Goal: Information Seeking & Learning: Learn about a topic

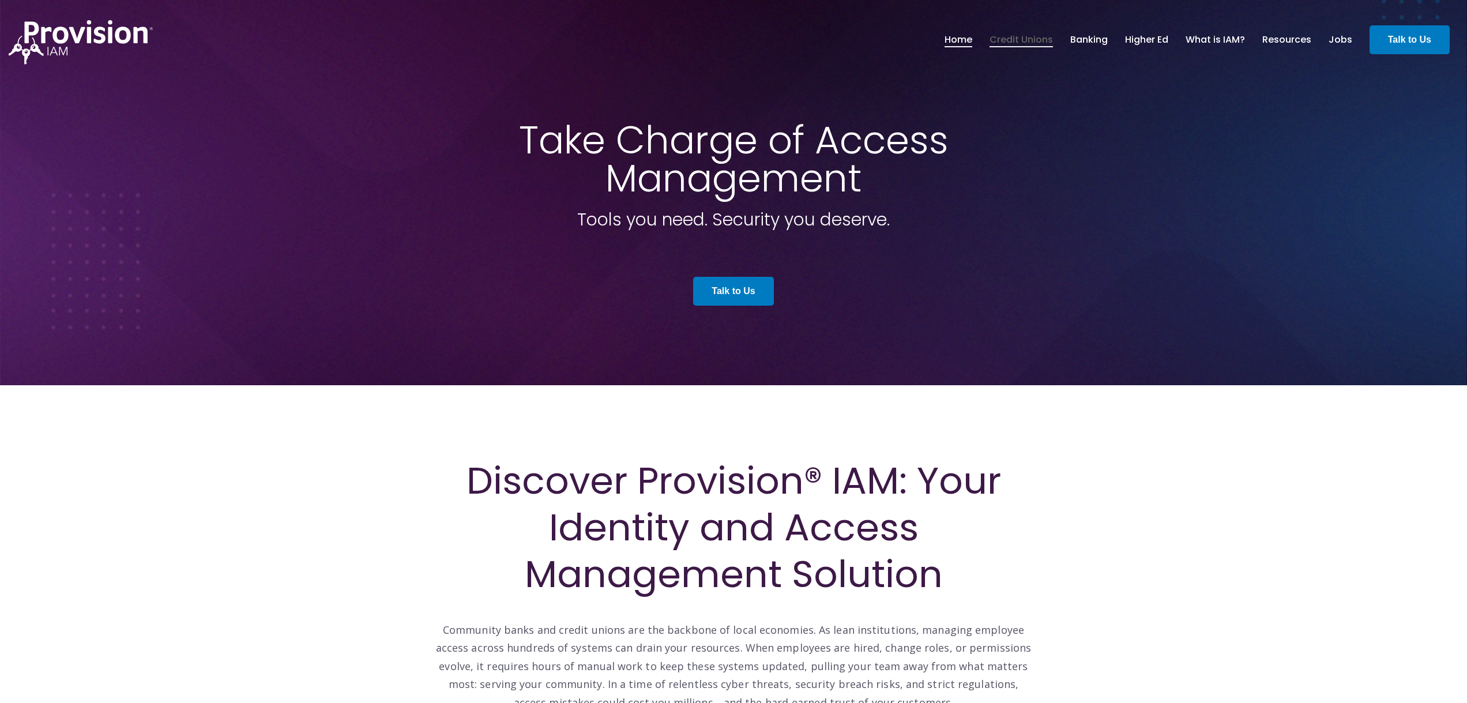
click at [1035, 37] on link "Credit Unions" at bounding box center [1020, 40] width 63 height 20
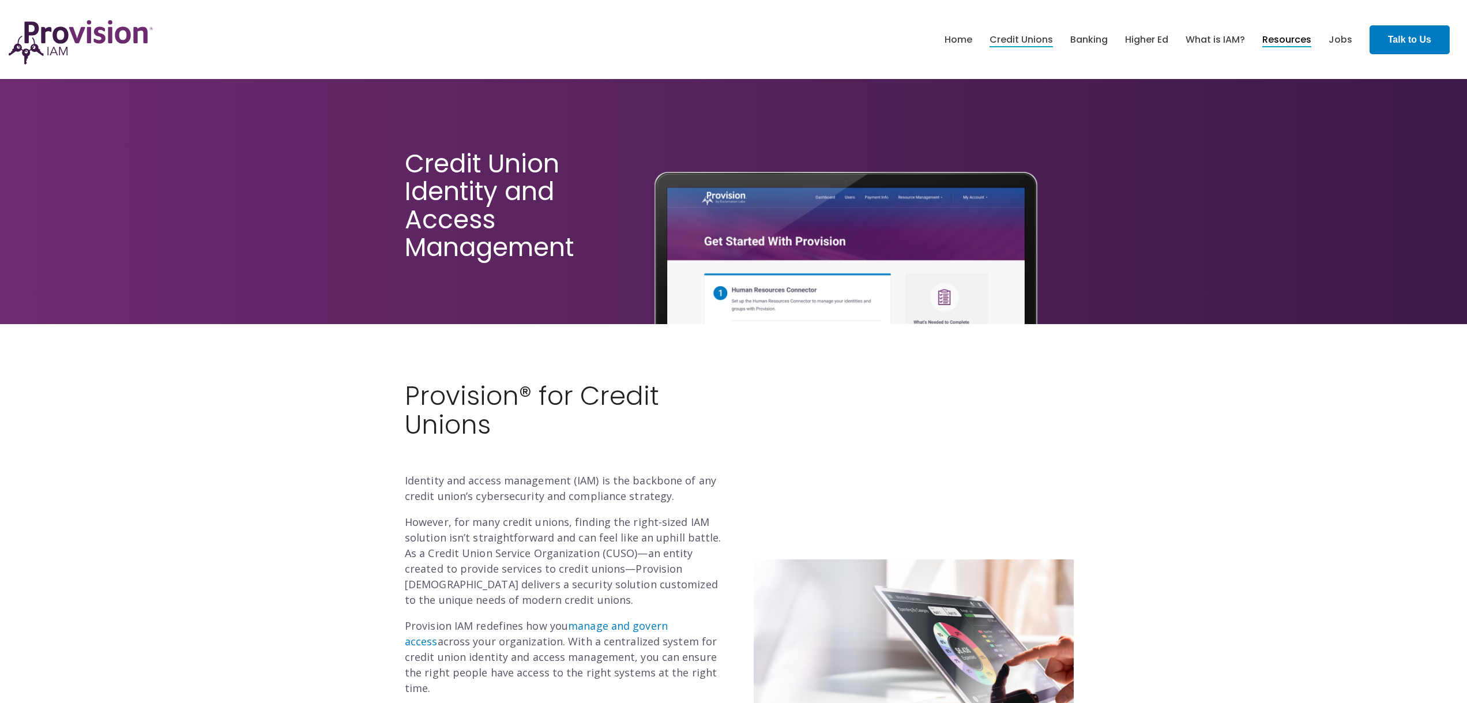
click at [1299, 44] on link "Resources" at bounding box center [1286, 40] width 49 height 20
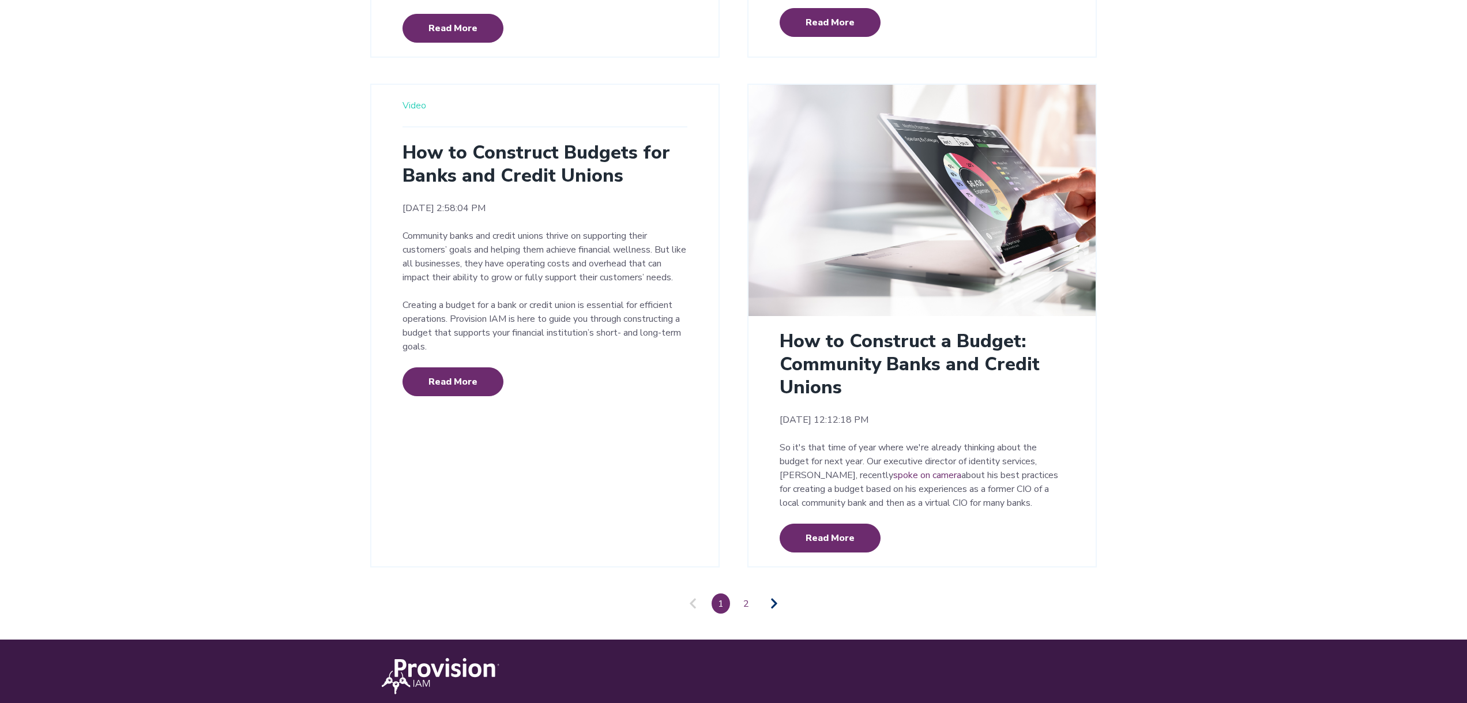
scroll to position [2520, 0]
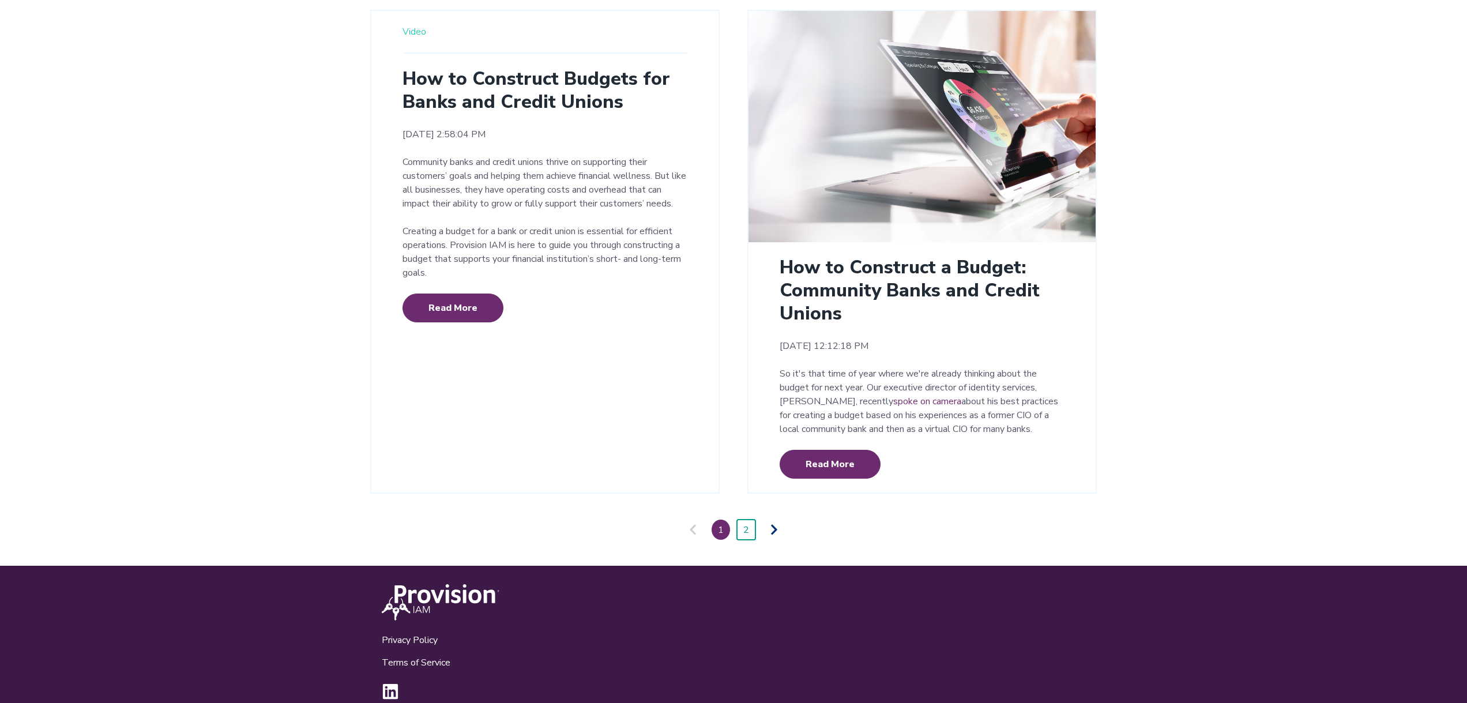
drag, startPoint x: 744, startPoint y: 508, endPoint x: 754, endPoint y: 502, distance: 10.9
click at [744, 520] on link "2" at bounding box center [746, 530] width 18 height 20
